Goal: Find contact information: Find contact information

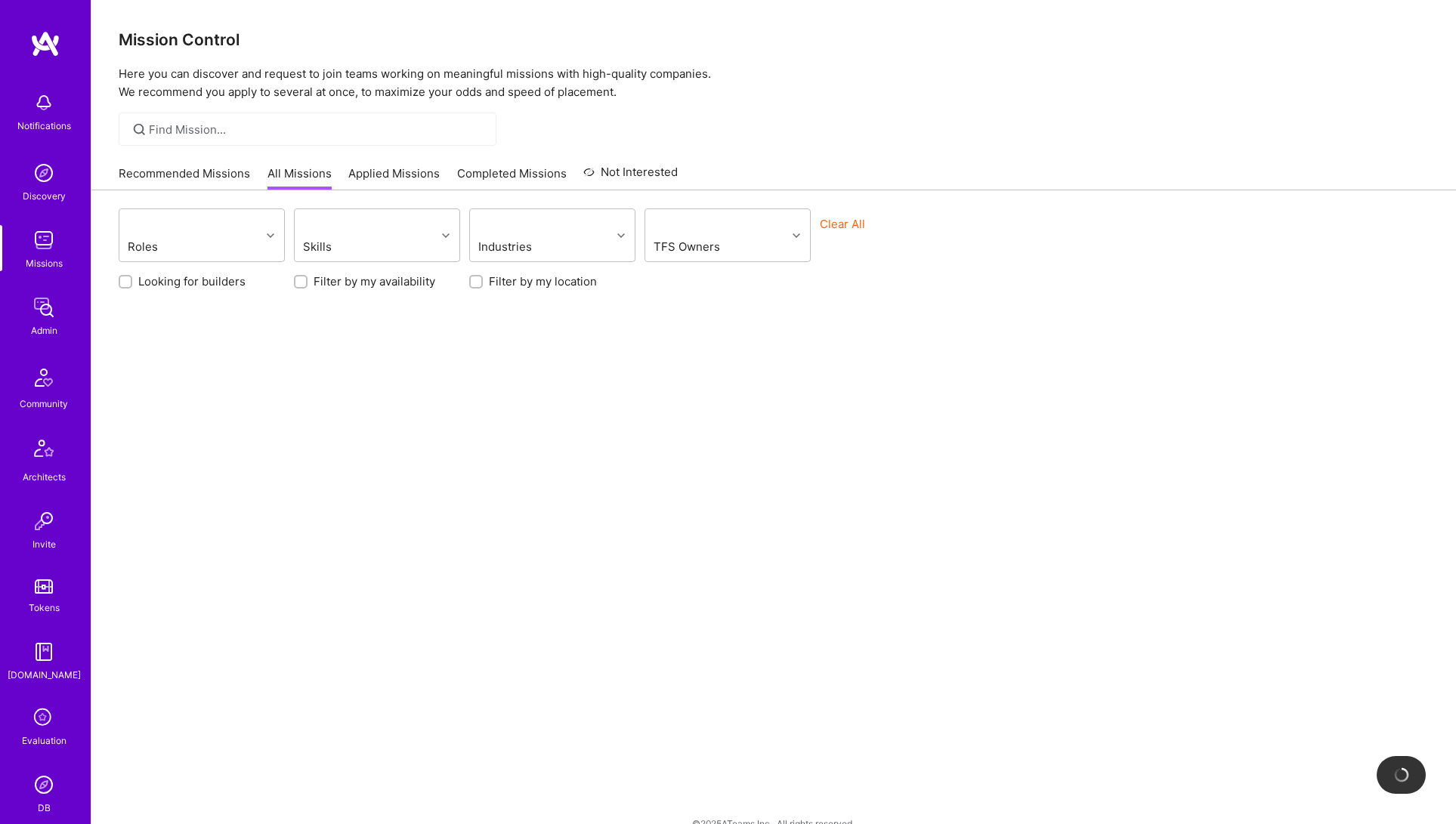
click at [43, 319] on img at bounding box center [43, 307] width 30 height 30
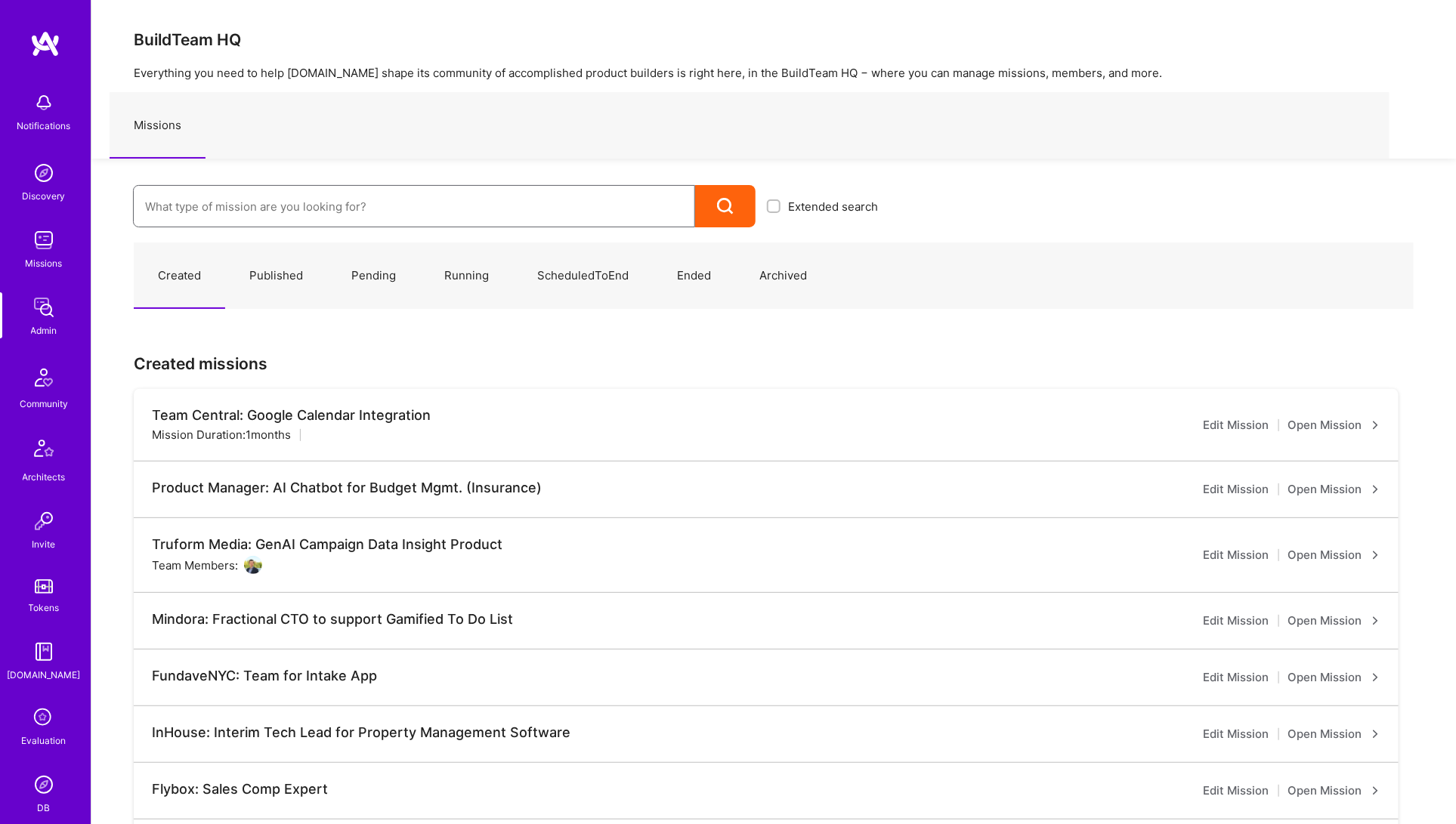
click at [392, 217] on input at bounding box center [414, 207] width 538 height 39
type input "dialogue ai"
click at [402, 262] on link "Dialogue AI: Front End Focused Fullstack Developer ( Running )" at bounding box center [511, 256] width 756 height 39
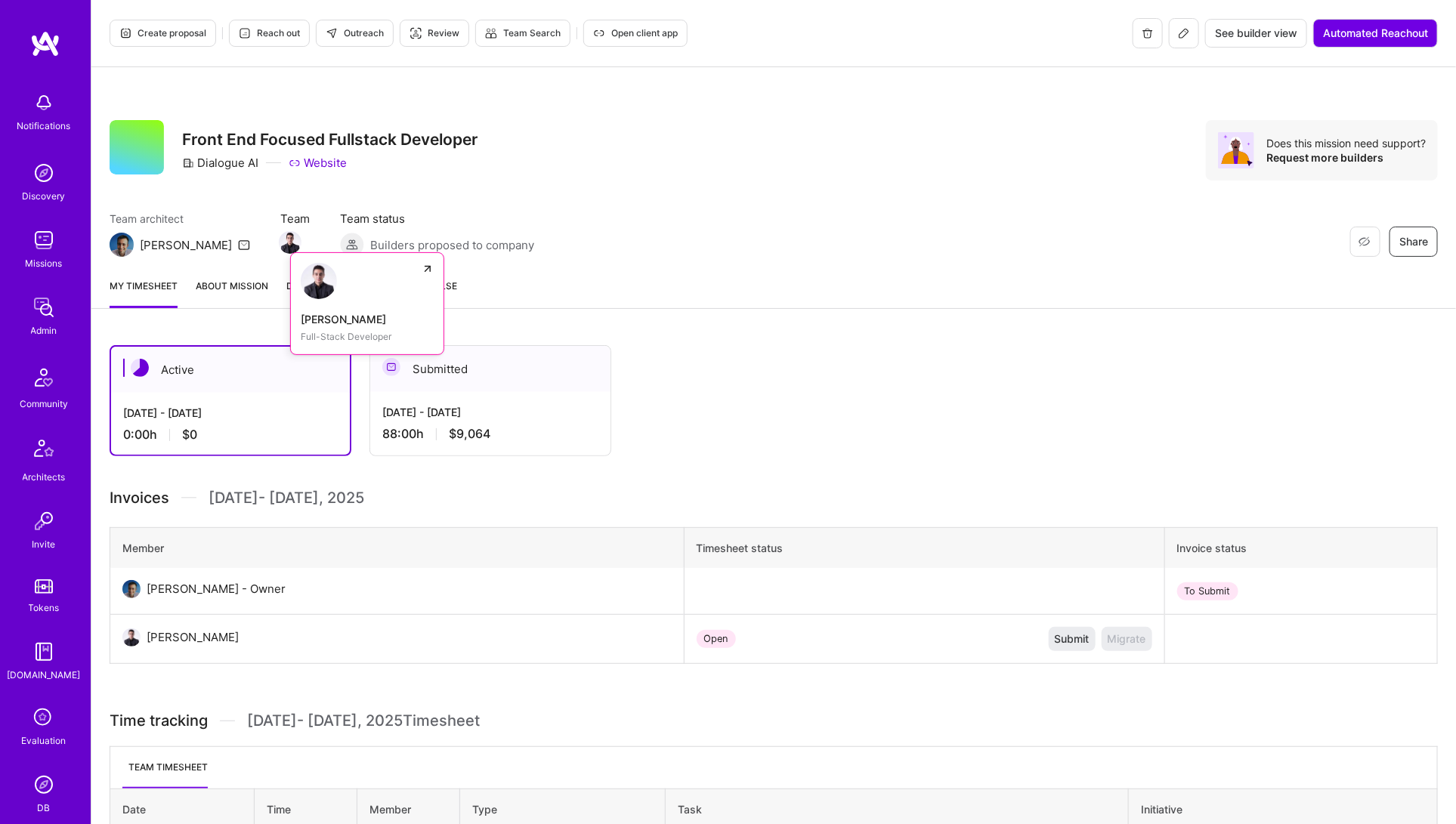
click at [279, 241] on img at bounding box center [290, 242] width 23 height 23
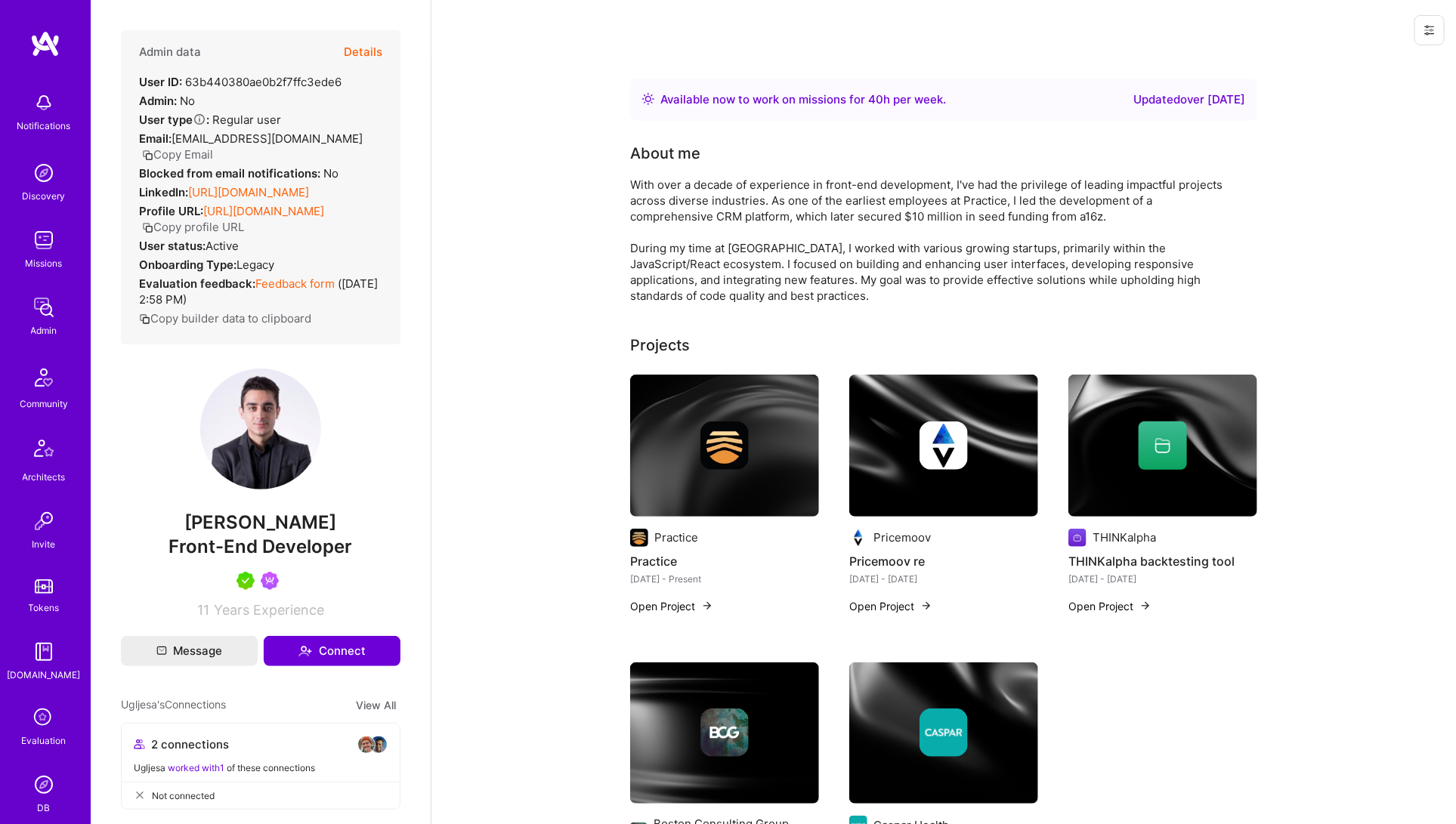
click at [187, 151] on button "Copy Email" at bounding box center [178, 155] width 71 height 16
click at [242, 809] on div "Not connected" at bounding box center [260, 796] width 278 height 28
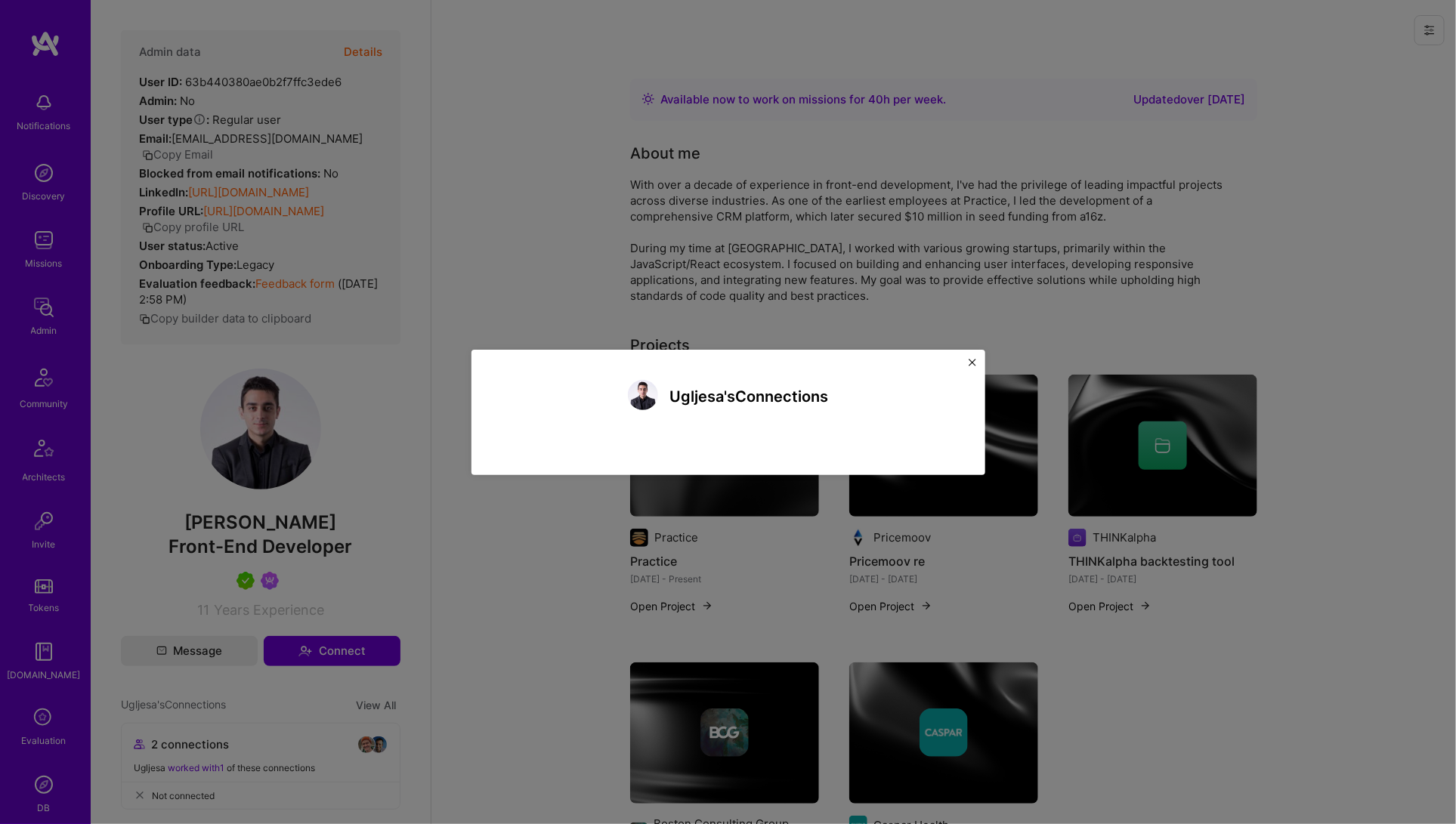
click at [242, 814] on div "Ugljesa's Connections" at bounding box center [728, 412] width 1456 height 824
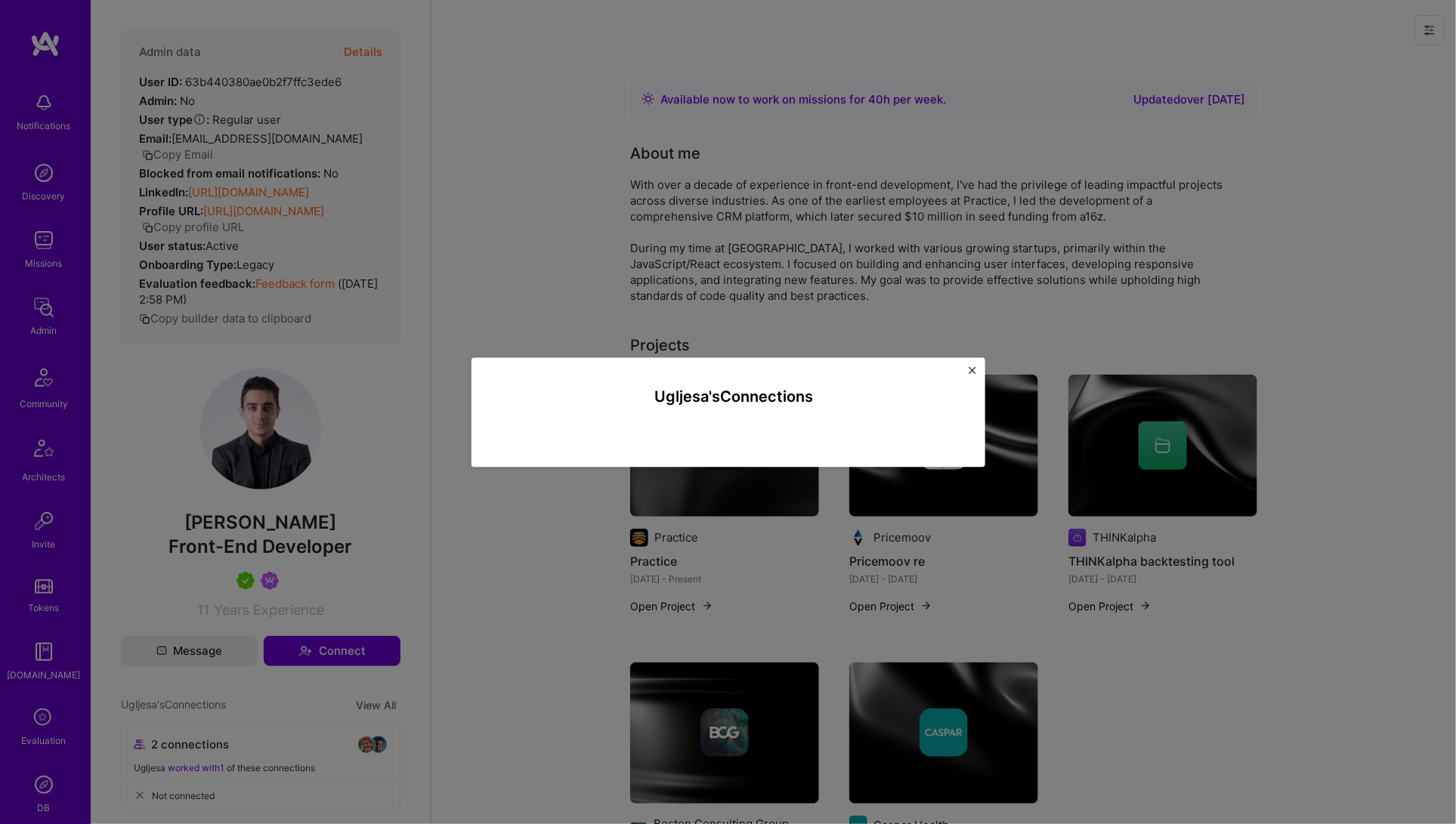
scroll to position [16, 0]
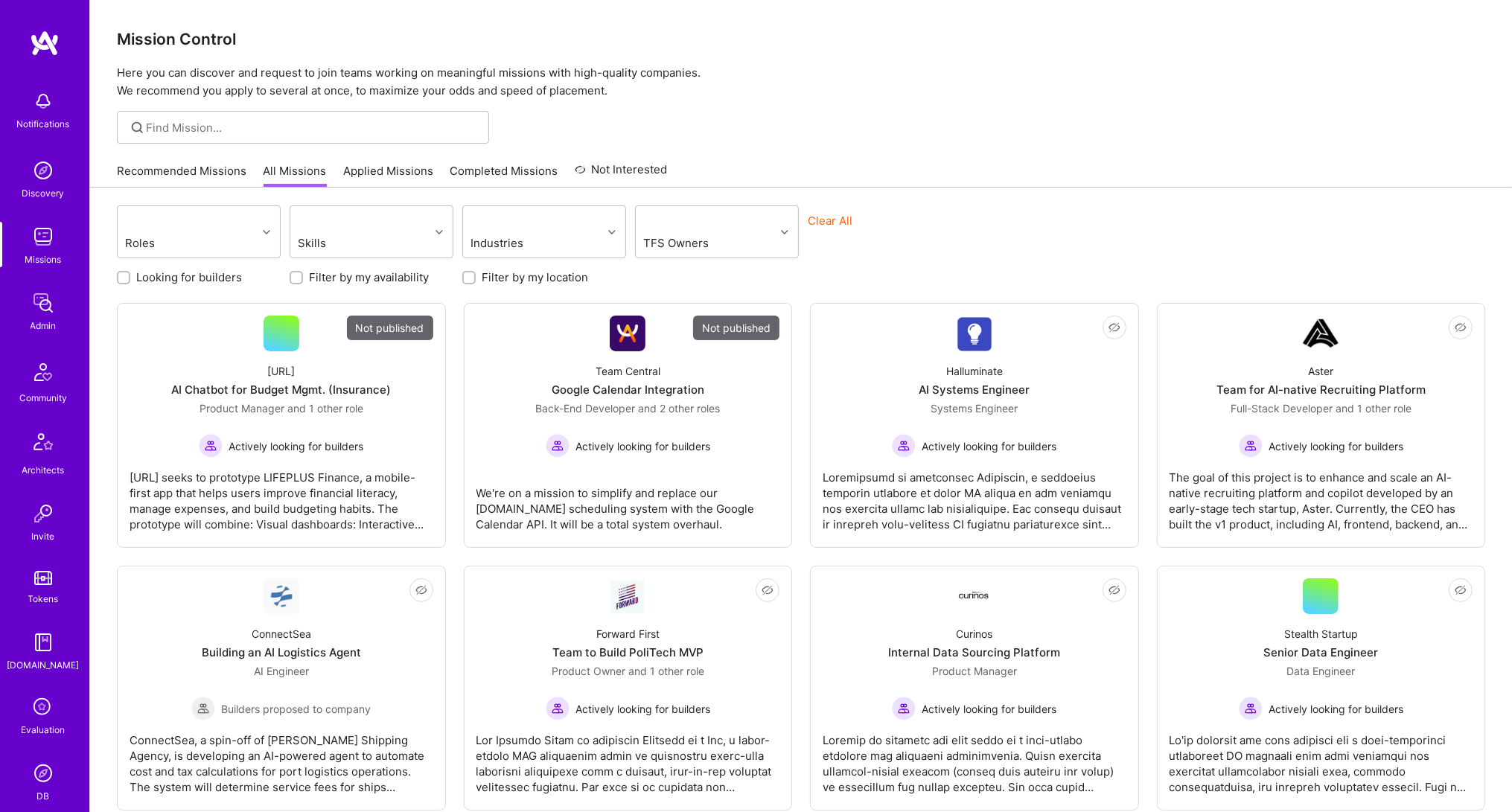
click at [28, 316] on img at bounding box center [42, 302] width 30 height 30
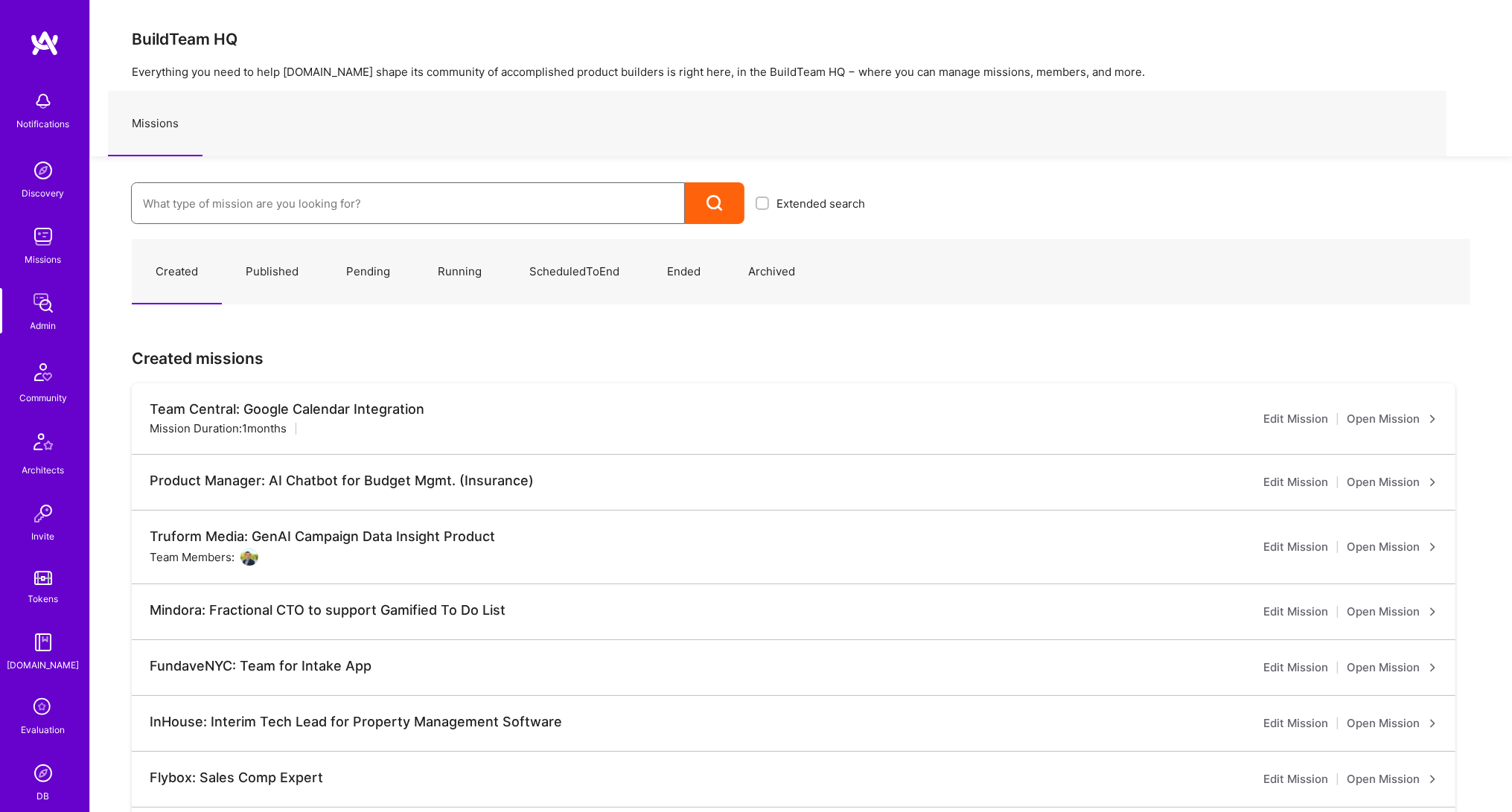
click at [198, 215] on input at bounding box center [408, 204] width 530 height 38
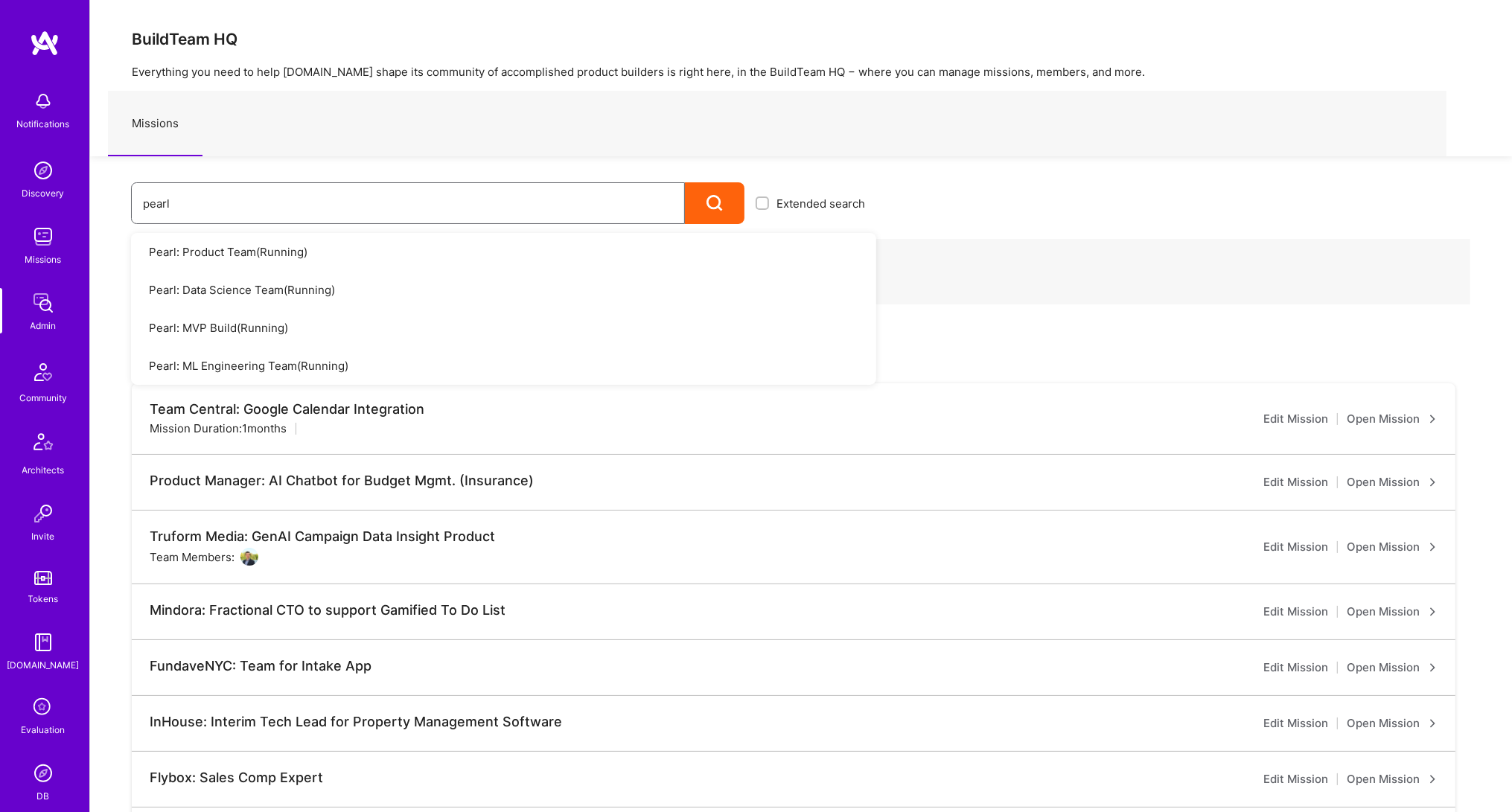
scroll to position [6, 0]
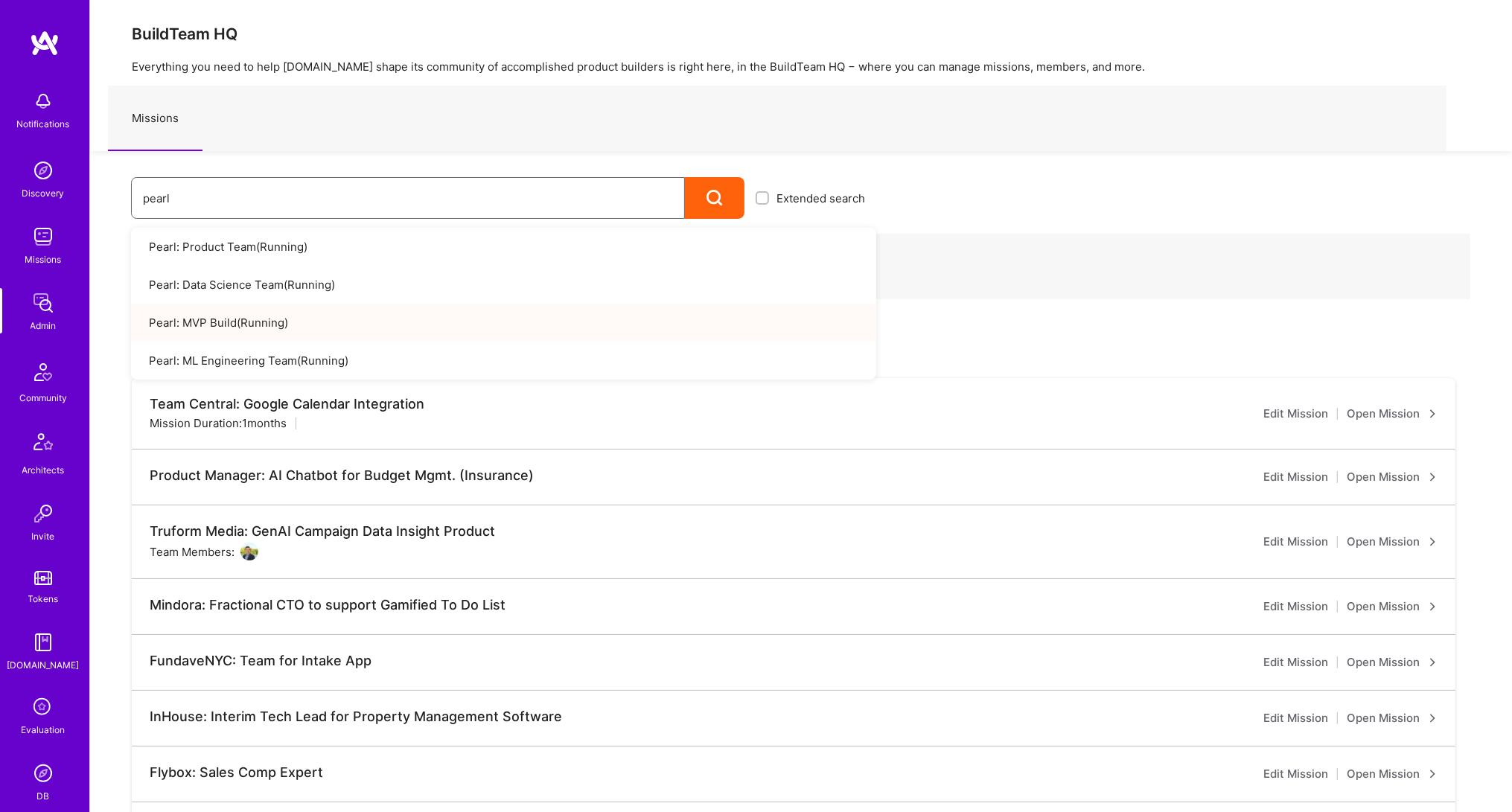
type input "pearl"
click at [237, 327] on link "Pearl: MVP Build ( Running )" at bounding box center [503, 323] width 745 height 38
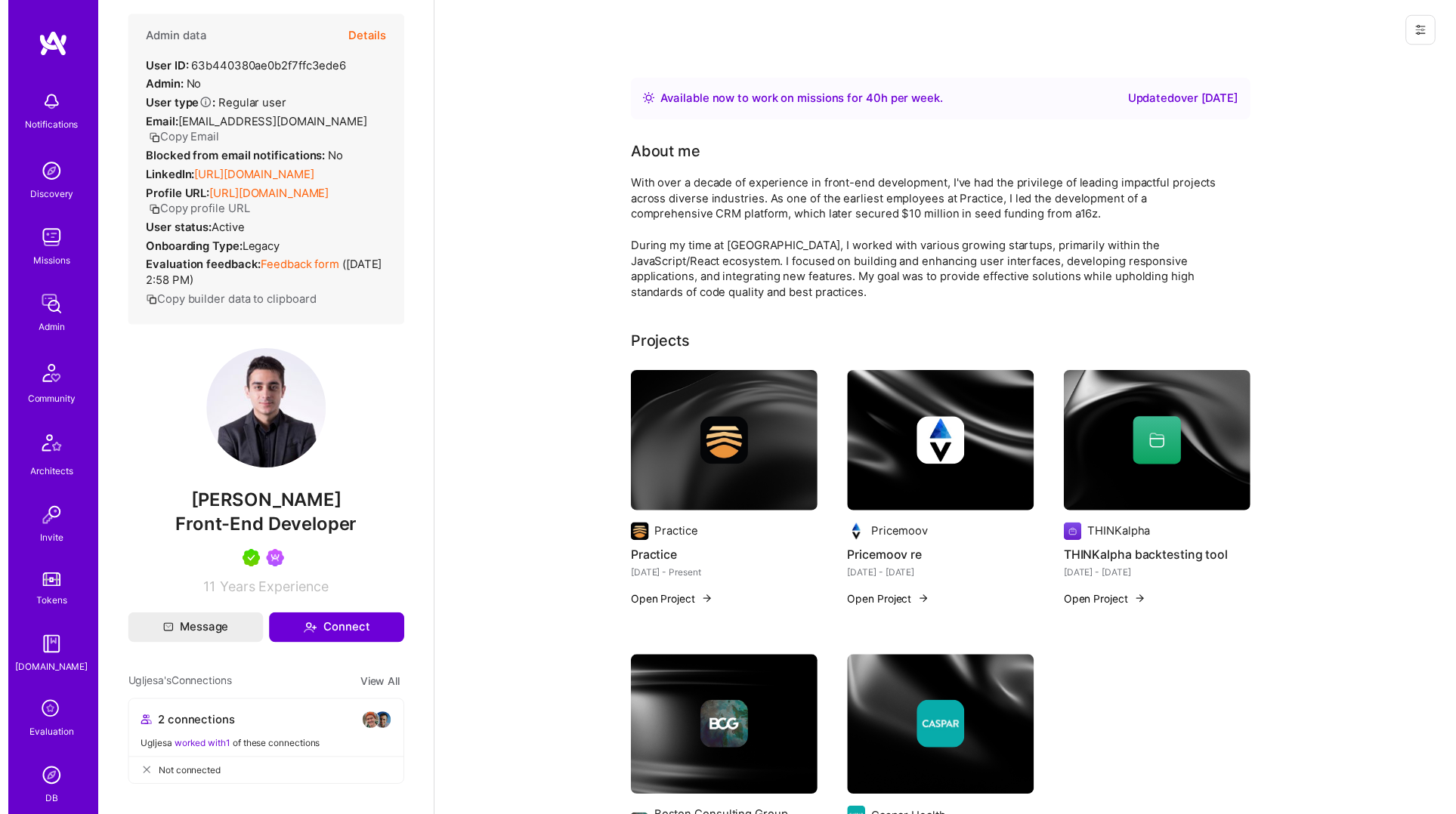
scroll to position [16, 0]
